Goal: Information Seeking & Learning: Learn about a topic

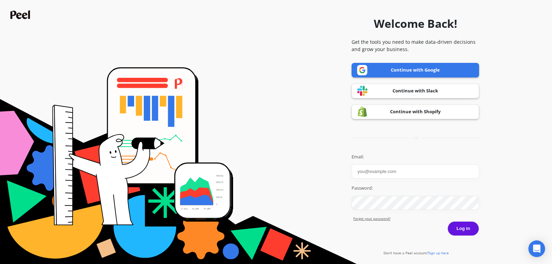
click at [427, 105] on link "Continue with Shopify" at bounding box center [414, 111] width 127 height 15
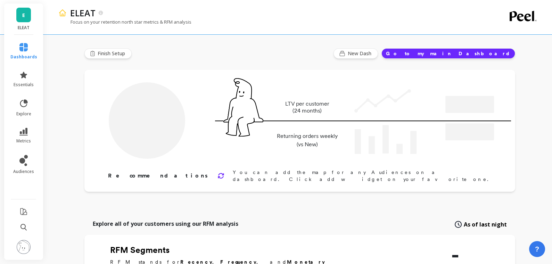
type input "Champions"
type input "3786"
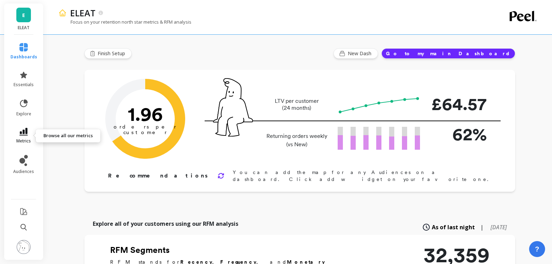
click at [27, 136] on link "metrics" at bounding box center [23, 136] width 27 height 16
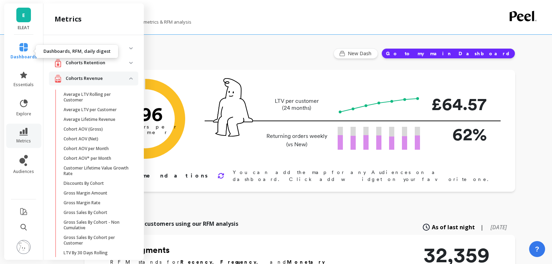
click at [23, 54] on span "dashboards" at bounding box center [23, 57] width 27 height 6
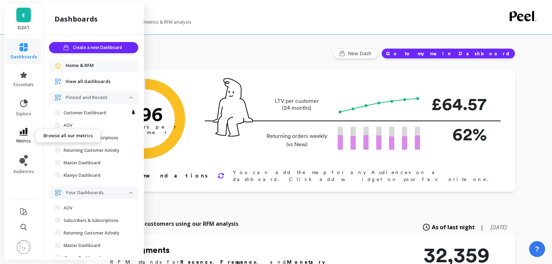
click at [17, 136] on link "metrics" at bounding box center [23, 136] width 27 height 16
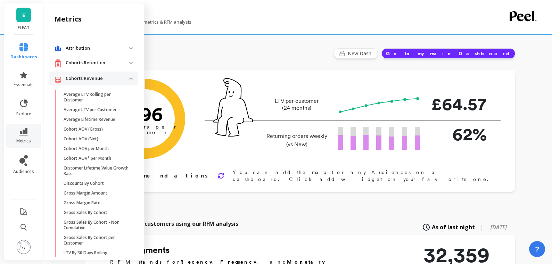
click at [101, 64] on p "Cohorts Retention" at bounding box center [98, 62] width 64 height 7
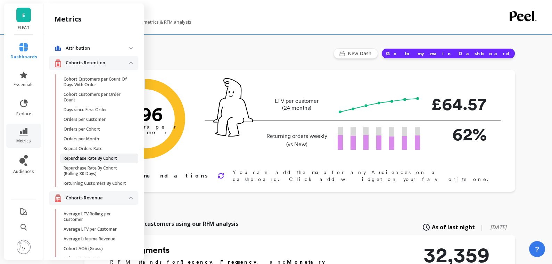
click at [111, 158] on p "Repurchase Rate By Cohort" at bounding box center [90, 159] width 53 height 6
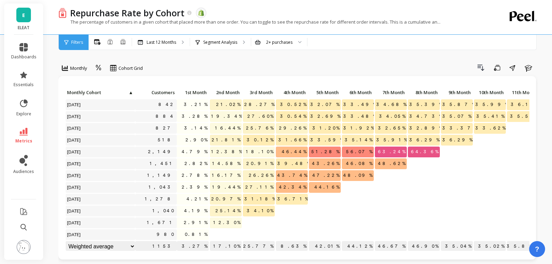
click at [79, 39] on div "Filters" at bounding box center [74, 42] width 30 height 15
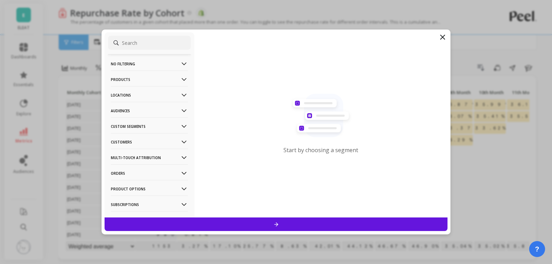
click at [185, 62] on filtering-icon at bounding box center [184, 64] width 8 height 8
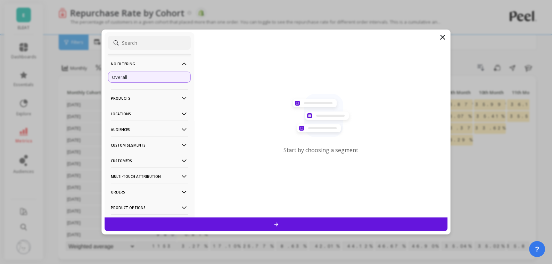
click at [184, 62] on filtering-icon at bounding box center [184, 64] width 8 height 8
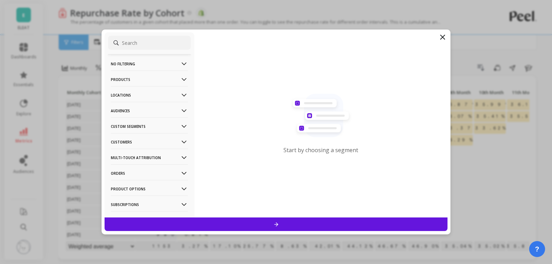
click at [183, 123] on Segments-icon at bounding box center [184, 127] width 8 height 8
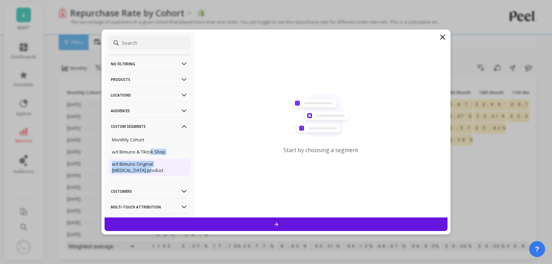
drag, startPoint x: 152, startPoint y: 152, endPoint x: 151, endPoint y: 173, distance: 20.1
click at [151, 173] on ul "Monthly Cohort w/t Bimuno & Tiktok Shop w/t Bimuno Original [MEDICAL_DATA] prod…" at bounding box center [149, 155] width 83 height 44
click at [159, 170] on p "w/t Bimuno Original [MEDICAL_DATA] product" at bounding box center [149, 167] width 75 height 12
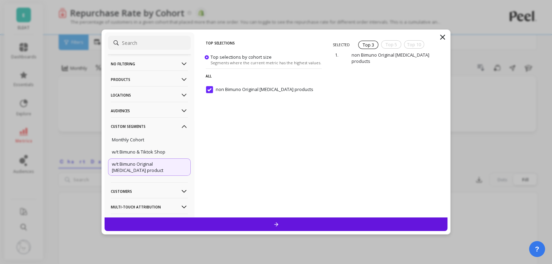
click at [285, 224] on div at bounding box center [275, 224] width 343 height 14
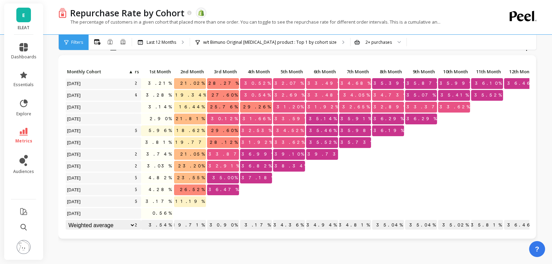
scroll to position [0, 0]
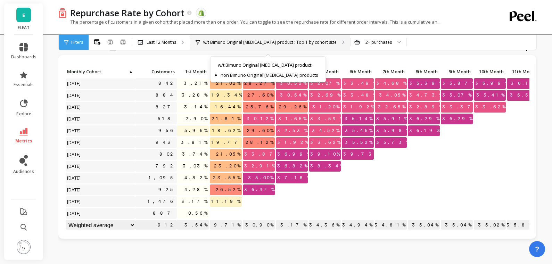
click at [260, 37] on div "w/t Bimuno Original [MEDICAL_DATA] product : Top 1 by cohort size w/t Bimuno Or…" at bounding box center [270, 42] width 160 height 15
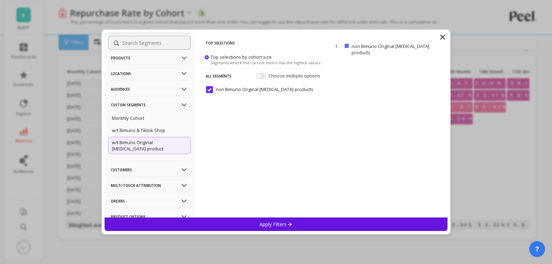
scroll to position [26, 0]
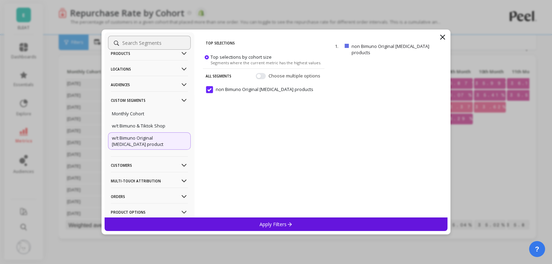
click at [183, 165] on icon at bounding box center [184, 165] width 5 height 3
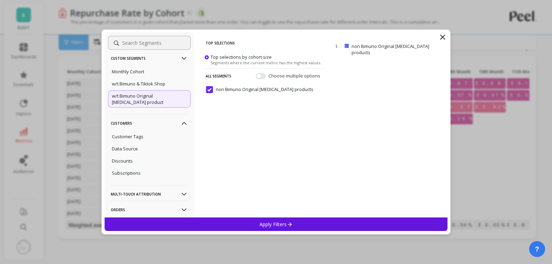
scroll to position [69, 0]
click at [181, 190] on Attribution-icon at bounding box center [184, 194] width 8 height 8
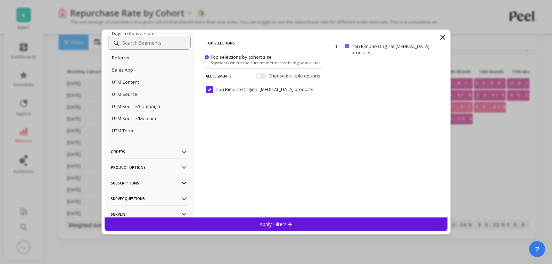
scroll to position [276, 0]
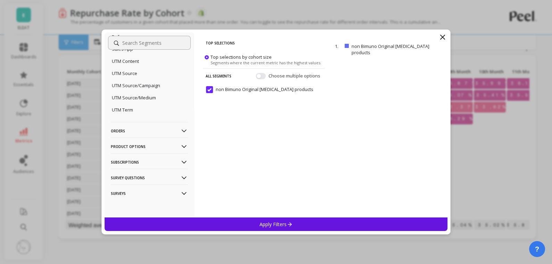
click at [176, 146] on p "Product Options" at bounding box center [149, 146] width 77 height 18
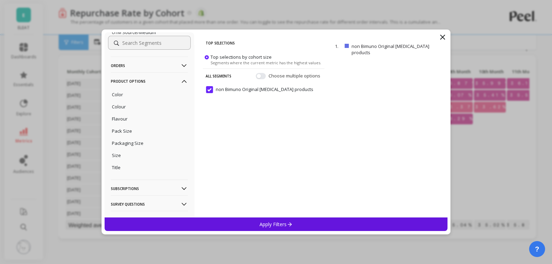
scroll to position [341, 0]
click at [133, 168] on div "Title" at bounding box center [149, 166] width 83 height 11
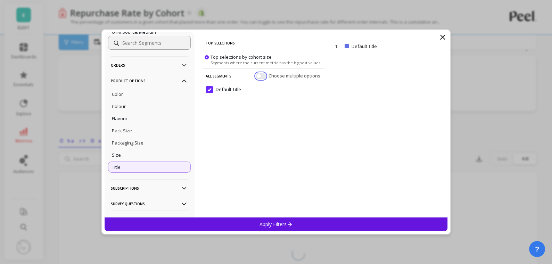
click at [258, 74] on button "button" at bounding box center [261, 76] width 10 height 6
click at [259, 75] on button "button" at bounding box center [261, 76] width 10 height 6
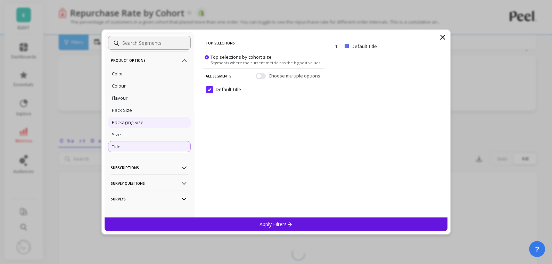
scroll to position [366, 0]
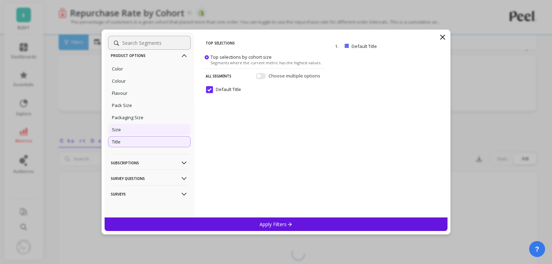
click at [141, 132] on div "Size" at bounding box center [149, 129] width 83 height 11
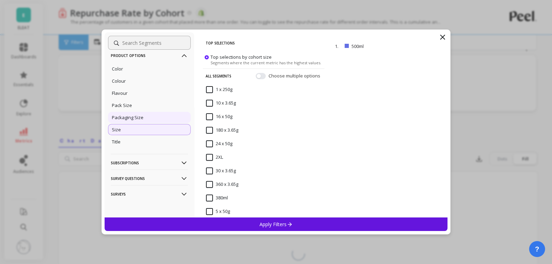
click at [143, 121] on div "Packaging Size" at bounding box center [149, 117] width 83 height 11
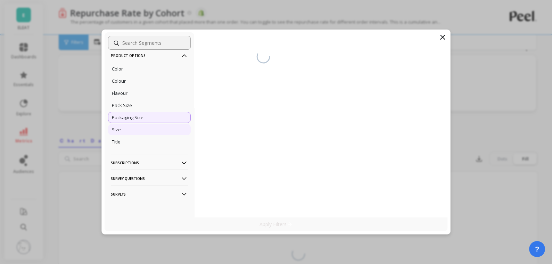
click at [139, 131] on div "Size" at bounding box center [149, 129] width 83 height 11
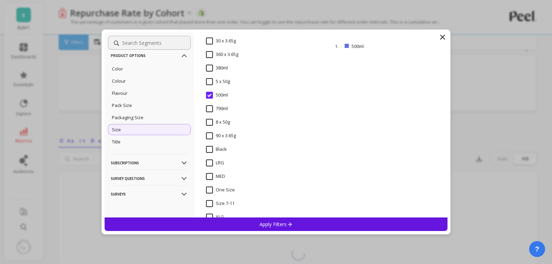
scroll to position [144, 0]
click at [209, 81] on input "500ml" at bounding box center [217, 81] width 22 height 7
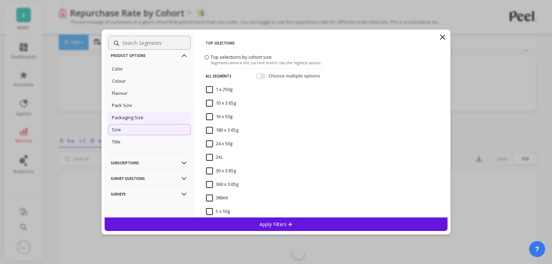
click at [139, 119] on p "Packaging Size" at bounding box center [128, 117] width 32 height 6
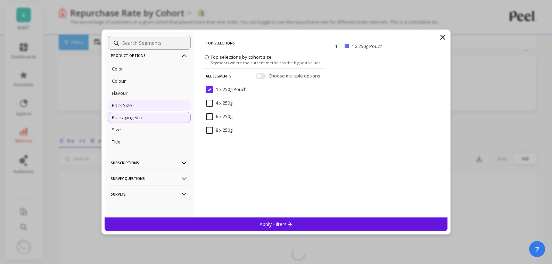
click at [156, 106] on div "Pack Size" at bounding box center [149, 105] width 83 height 11
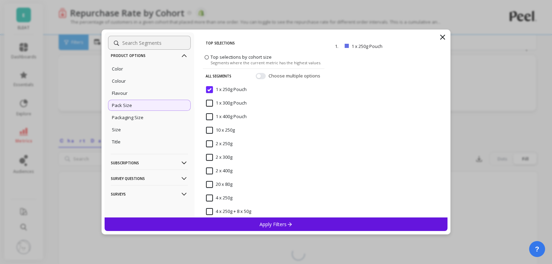
click at [207, 85] on div "1 x 250g Pouch" at bounding box center [264, 93] width 122 height 21
click at [211, 115] on Pouch "1 x 400g Pouch" at bounding box center [226, 116] width 41 height 7
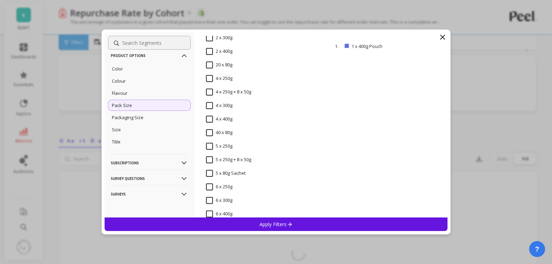
scroll to position [123, 0]
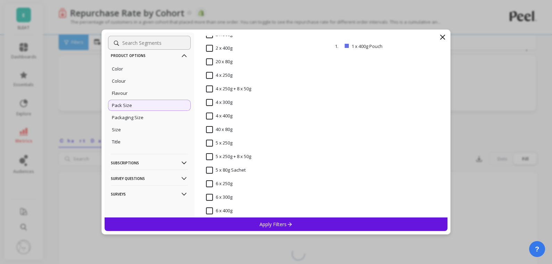
click at [208, 117] on 400g "4 x 400g" at bounding box center [219, 115] width 26 height 7
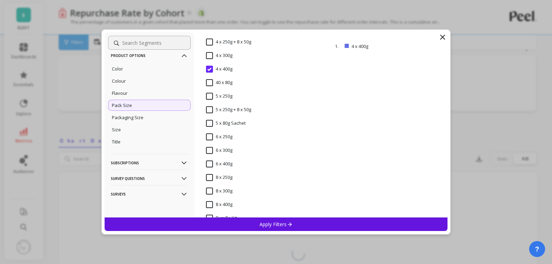
scroll to position [184, 0]
click at [208, 188] on 400g "8 x 400g" at bounding box center [219, 189] width 26 height 7
click at [209, 149] on 400g "6 x 400g" at bounding box center [219, 148] width 26 height 7
click at [210, 190] on 400g "8 x 400g" at bounding box center [219, 189] width 26 height 7
click at [210, 150] on 400g "6 x 400g" at bounding box center [219, 148] width 26 height 7
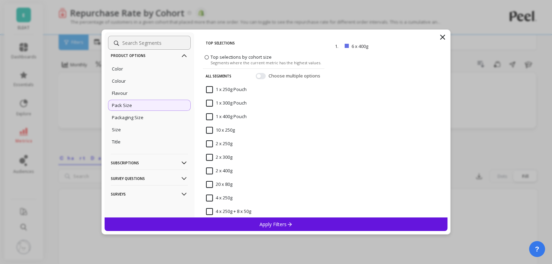
scroll to position [1, 0]
click at [208, 118] on Pouch "1 x 400g Pouch" at bounding box center [226, 116] width 41 height 7
click at [262, 73] on div "Choose multiple options" at bounding box center [289, 76] width 66 height 7
click at [260, 78] on button "button" at bounding box center [261, 76] width 10 height 6
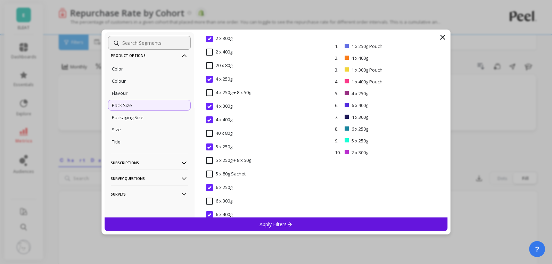
scroll to position [109, 0]
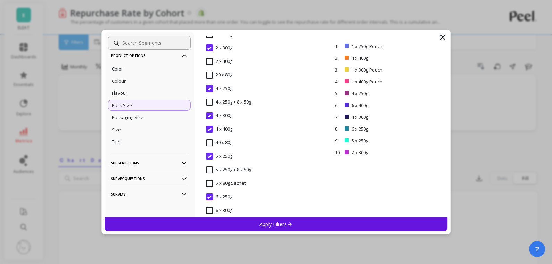
click at [210, 154] on 250g "5 x 250g" at bounding box center [219, 156] width 26 height 7
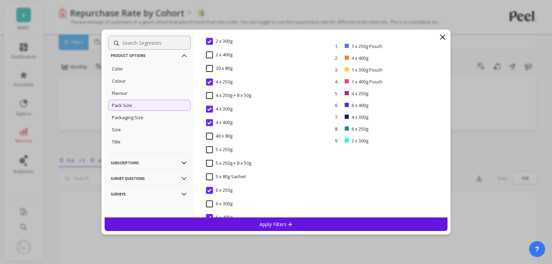
scroll to position [100, 0]
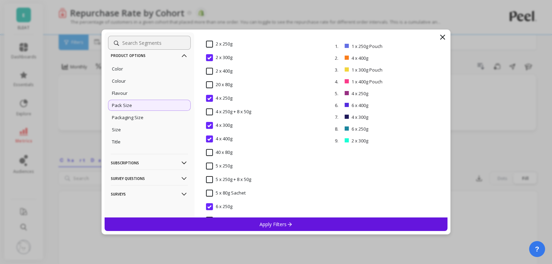
click at [209, 206] on 250g "6 x 250g" at bounding box center [219, 206] width 26 height 7
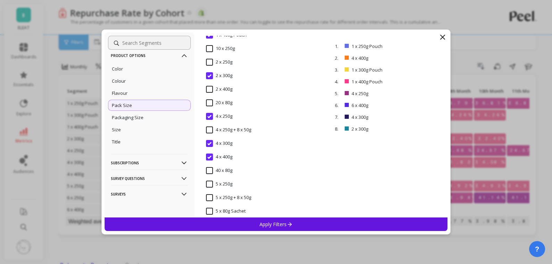
click at [209, 144] on 300g "4 x 300g" at bounding box center [219, 143] width 26 height 7
click at [208, 117] on 250g "4 x 250g" at bounding box center [219, 116] width 26 height 7
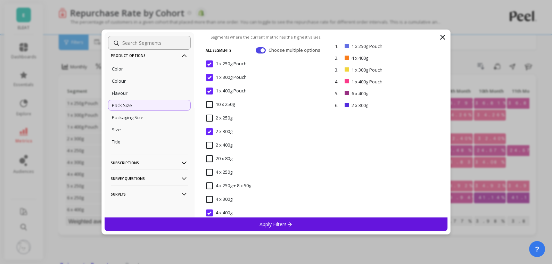
scroll to position [25, 0]
click at [208, 132] on 300g "2 x 300g" at bounding box center [219, 132] width 26 height 7
click at [208, 78] on Pouch "1 x 300g Pouch" at bounding box center [226, 78] width 41 height 7
click at [208, 67] on Pouch "1 x 250g Pouch" at bounding box center [226, 64] width 41 height 7
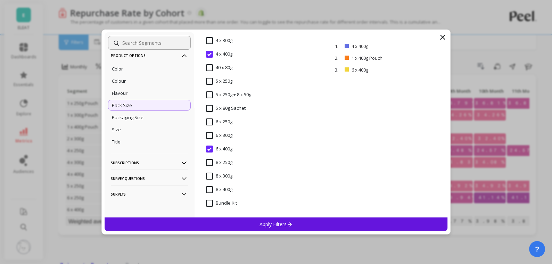
click at [208, 189] on 400g "8 x 400g" at bounding box center [219, 189] width 26 height 7
click at [211, 162] on 80g "40 x 80g" at bounding box center [219, 162] width 26 height 7
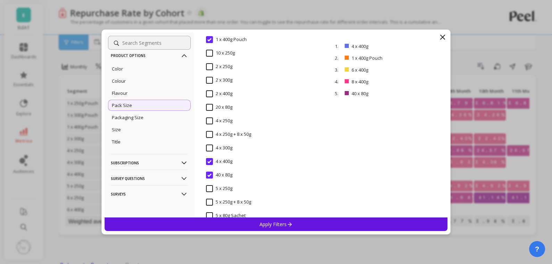
scroll to position [67, 0]
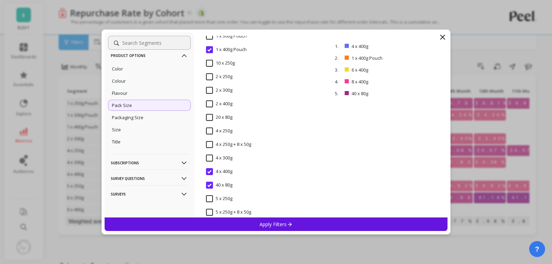
click at [208, 116] on 80g "20 x 80g" at bounding box center [219, 117] width 26 height 7
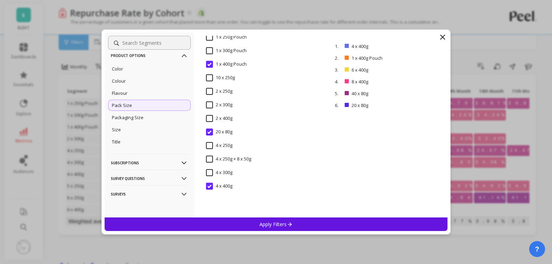
scroll to position [0, 0]
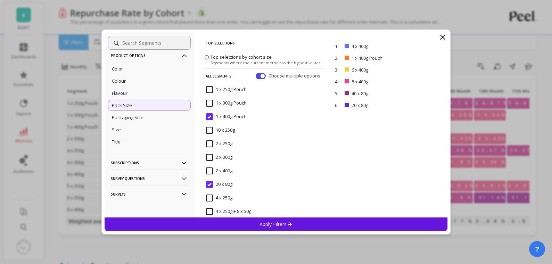
click at [273, 223] on p "Apply Filters" at bounding box center [275, 224] width 33 height 7
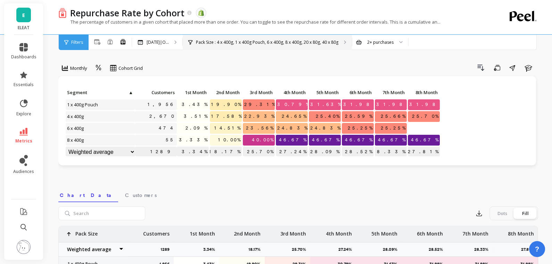
click at [226, 42] on p "Pack Size : 4 x 400g, 1 x 400g Pouch, 6 x 400g, 8 x 400g, 20 x 80g, 40 x 80g" at bounding box center [267, 43] width 142 height 6
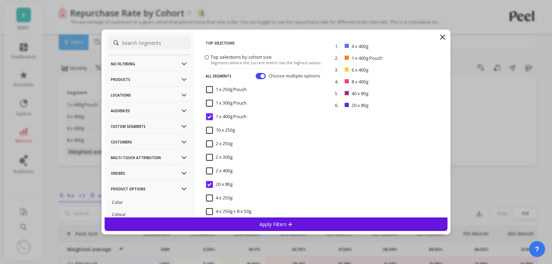
click at [441, 35] on icon at bounding box center [442, 37] width 8 height 8
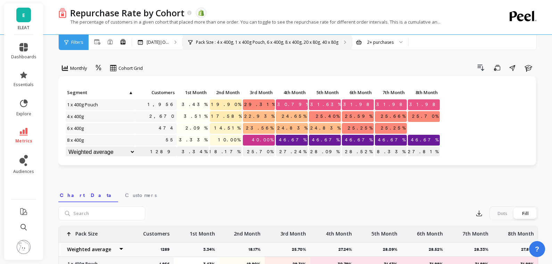
click at [273, 41] on p "Pack Size : 4 x 400g, 1 x 400g Pouch, 6 x 400g, 8 x 400g, 20 x 80g, 40 x 80g" at bounding box center [267, 43] width 142 height 6
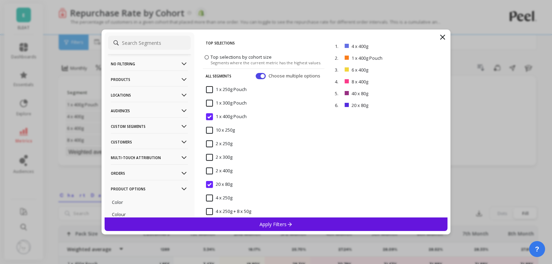
click at [212, 103] on Pouch "1 x 300g Pouch" at bounding box center [226, 103] width 41 height 7
click at [210, 87] on Pouch "1 x 250g Pouch" at bounding box center [226, 89] width 41 height 7
click at [207, 185] on 80g "20 x 80g" at bounding box center [219, 184] width 26 height 7
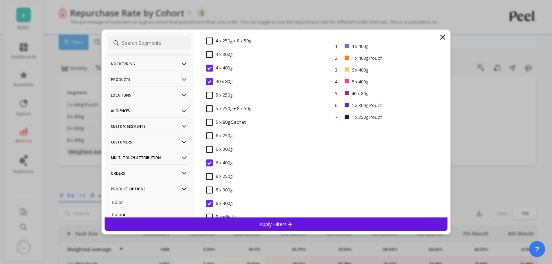
scroll to position [184, 0]
click at [208, 52] on 400g "4 x 400g" at bounding box center [219, 54] width 26 height 7
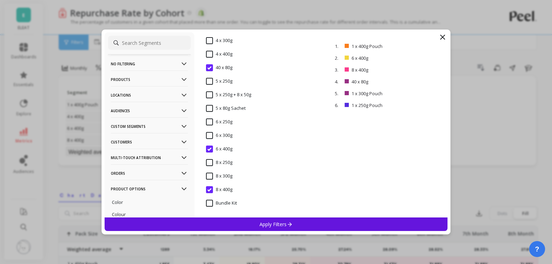
click at [208, 71] on span "40 x 80g" at bounding box center [219, 71] width 26 height 15
click at [208, 149] on 400g "6 x 400g" at bounding box center [219, 148] width 26 height 7
click at [208, 190] on 400g "8 x 400g" at bounding box center [219, 189] width 26 height 7
click at [274, 226] on p "Apply Filters" at bounding box center [275, 224] width 33 height 7
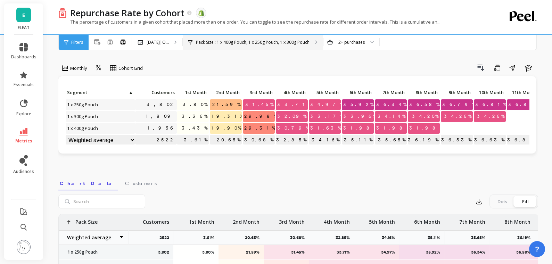
click at [250, 41] on p "Pack Size : 1 x 400g Pouch, 1 x 250g Pouch, 1 x 300g Pouch" at bounding box center [253, 43] width 114 height 6
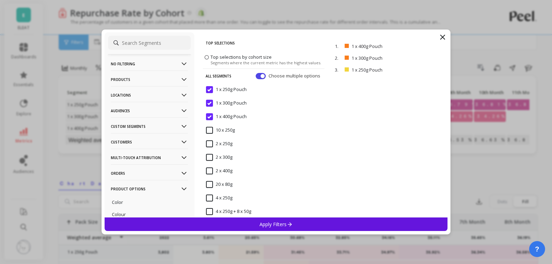
click at [207, 114] on Pouch "1 x 400g Pouch" at bounding box center [226, 116] width 41 height 7
click at [208, 104] on Pouch "1 x 300g Pouch" at bounding box center [226, 103] width 41 height 7
click at [209, 83] on div "1 x 250g Pouch" at bounding box center [264, 93] width 122 height 21
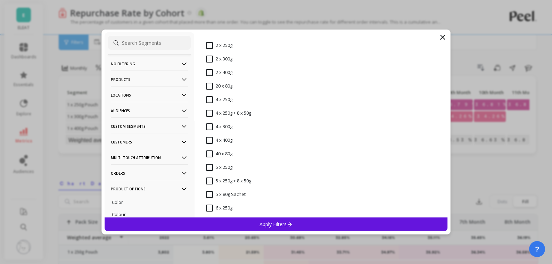
scroll to position [104, 0]
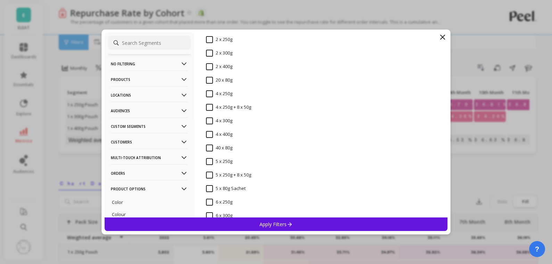
click at [209, 95] on 250g "4 x 250g" at bounding box center [219, 93] width 26 height 7
click at [208, 95] on 250g "4 x 250g" at bounding box center [219, 93] width 26 height 7
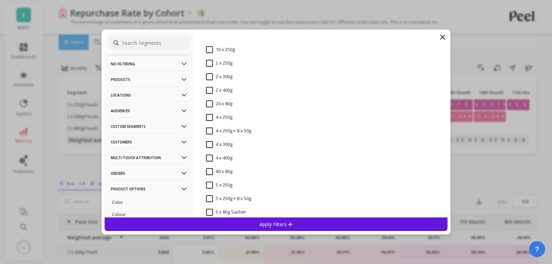
scroll to position [80, 0]
click at [210, 143] on 300g "4 x 300g" at bounding box center [219, 144] width 26 height 7
click at [266, 217] on div "5 x 80g Sachet" at bounding box center [264, 216] width 122 height 21
click at [248, 214] on div "5 x 80g Sachet" at bounding box center [264, 216] width 122 height 21
click at [258, 224] on div "Apply Filters" at bounding box center [275, 224] width 343 height 14
